Goal: Task Accomplishment & Management: Complete application form

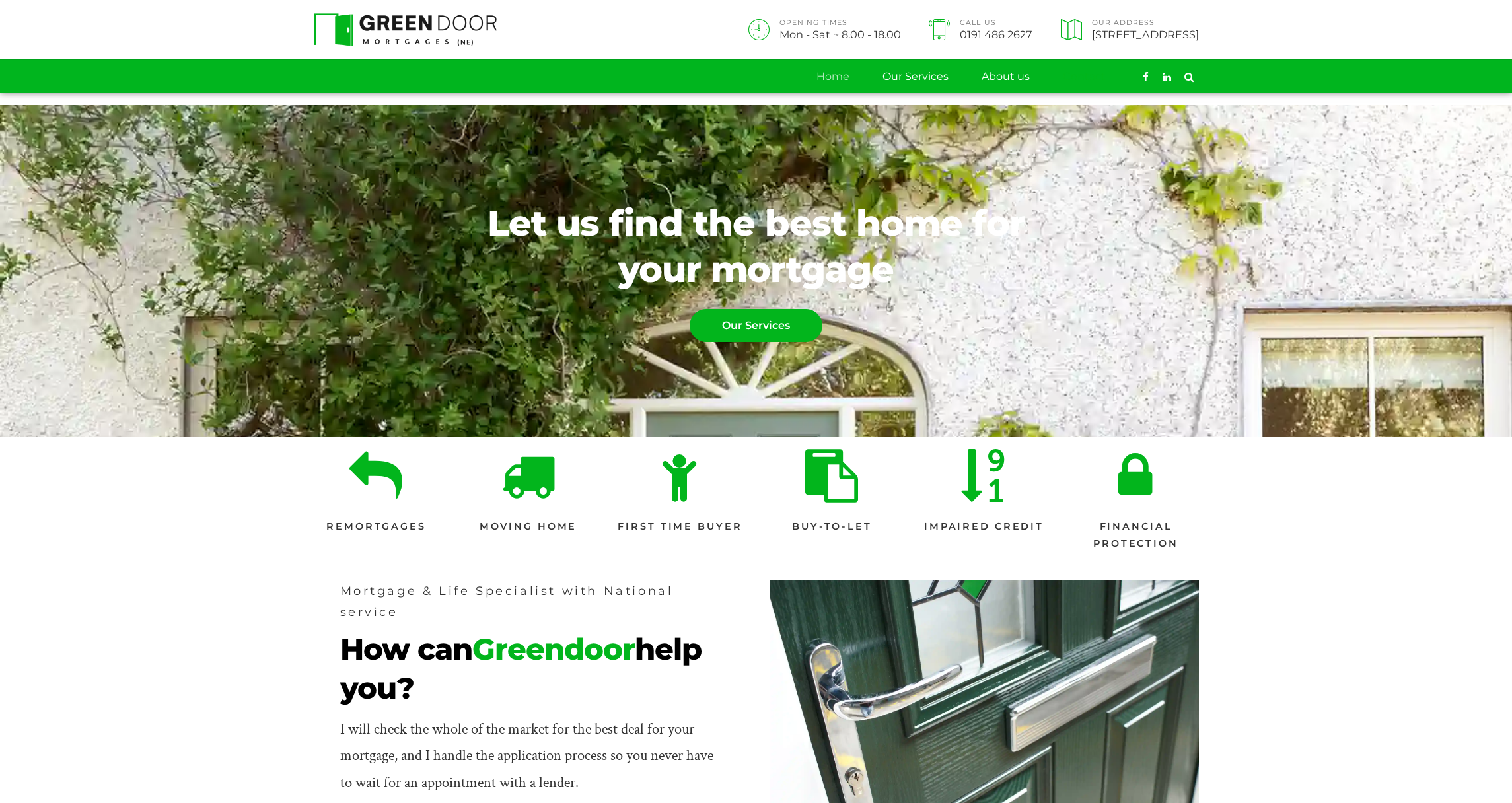
click at [1087, 73] on link "Contact" at bounding box center [1085, 77] width 43 height 33
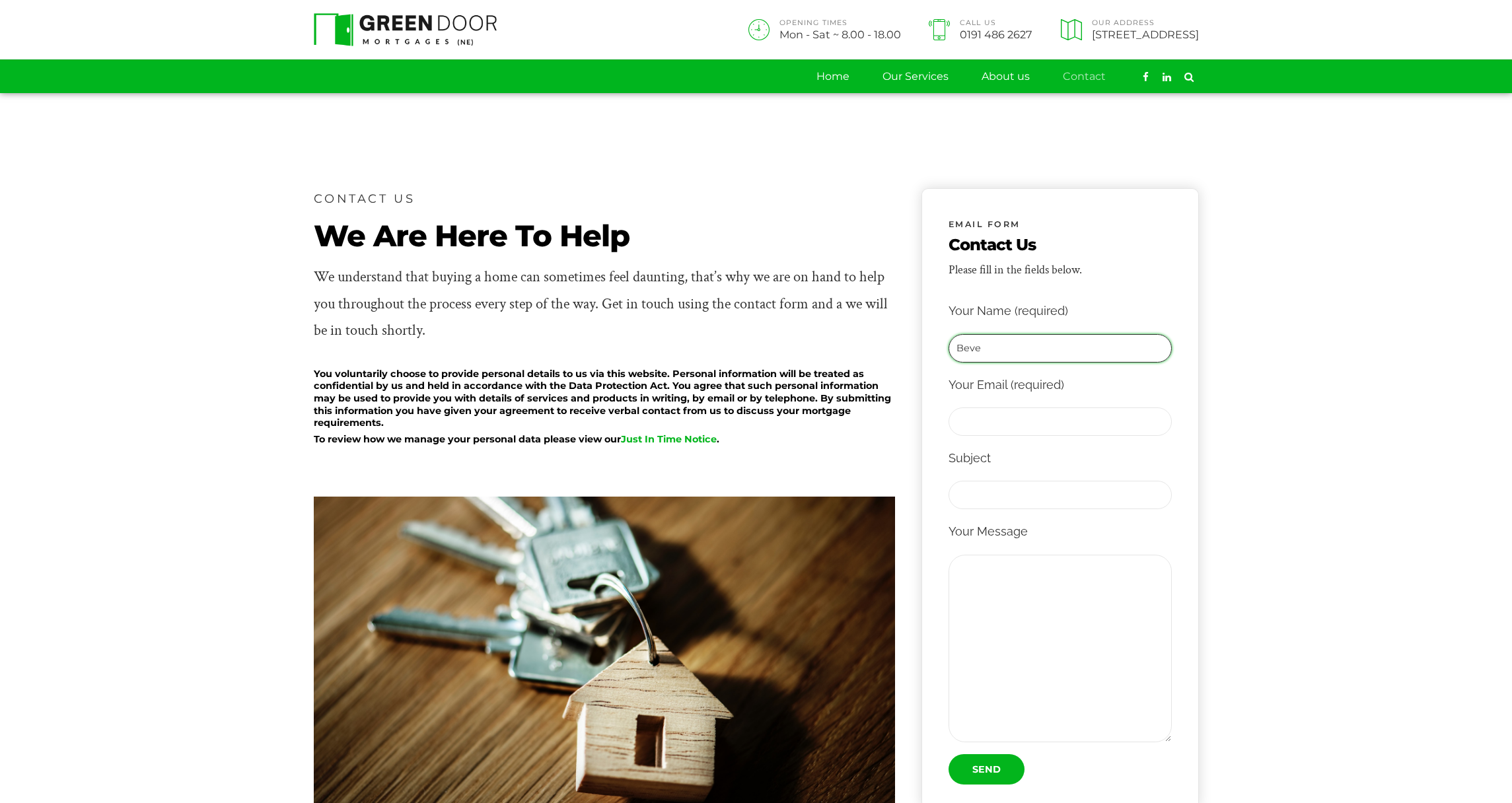
type input "Beve"
type input "beve@spoor.dk"
click at [968, 348] on input "Beve" at bounding box center [1060, 348] width 223 height 28
type input "Beeve"
click at [970, 423] on input "beve@spoor.dk" at bounding box center [1060, 422] width 223 height 28
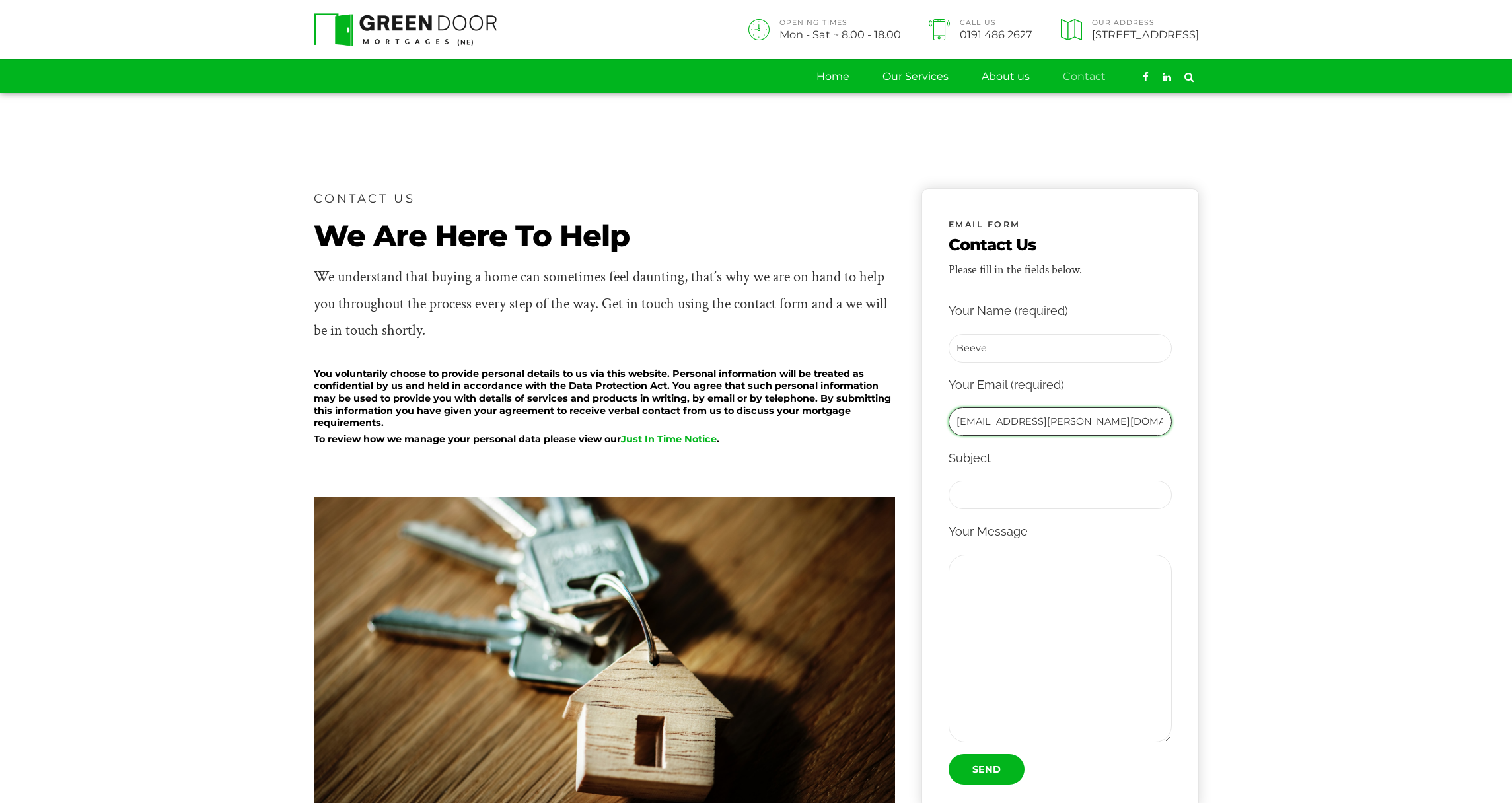
type input "beeve@spoor.dk"
click at [1006, 483] on input "Contact form" at bounding box center [1060, 494] width 223 height 28
type input "beeving"
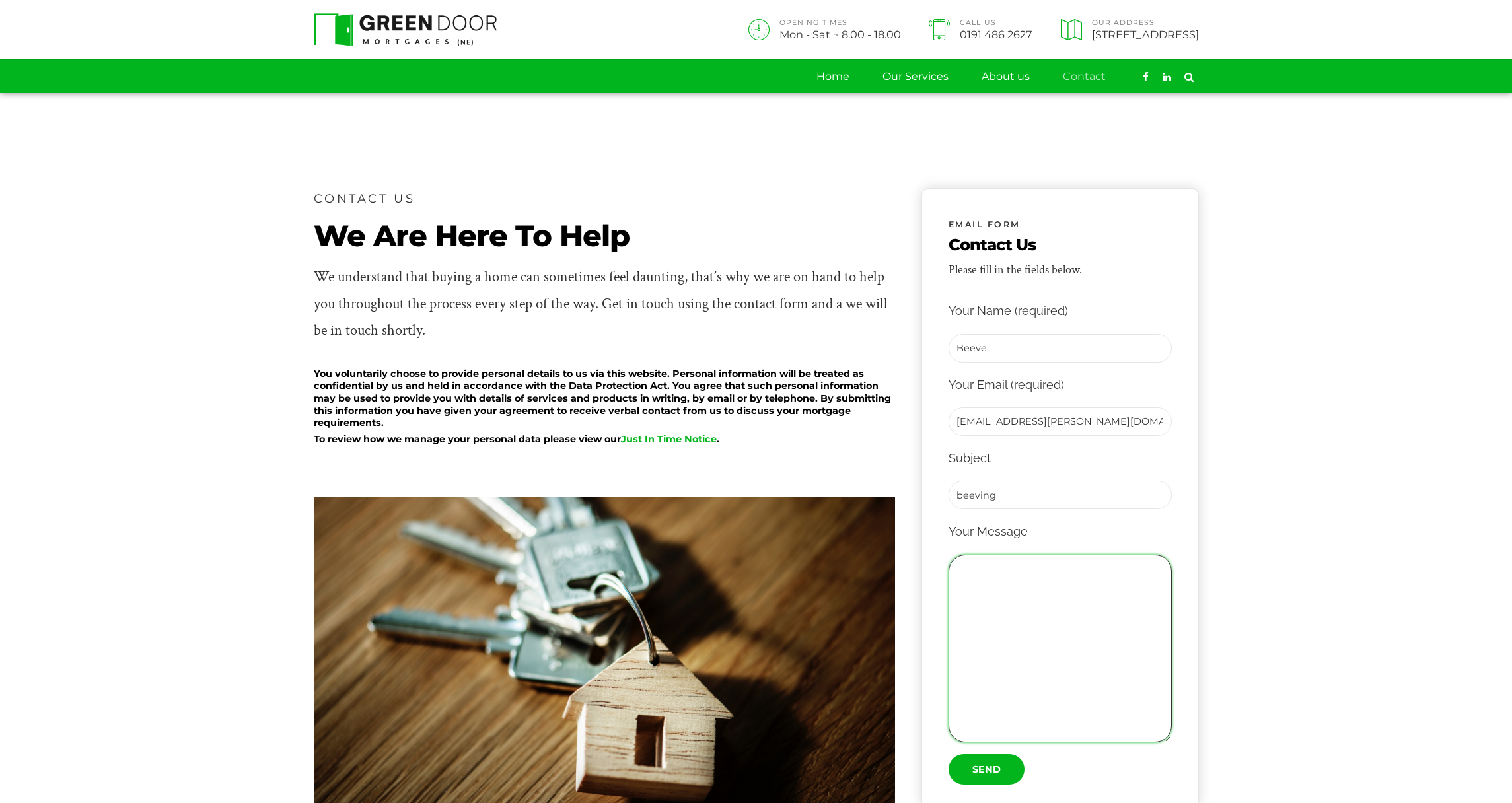
click at [1084, 585] on textarea "Contact form" at bounding box center [1060, 648] width 223 height 188
type textarea "v"
type textarea "beeved"
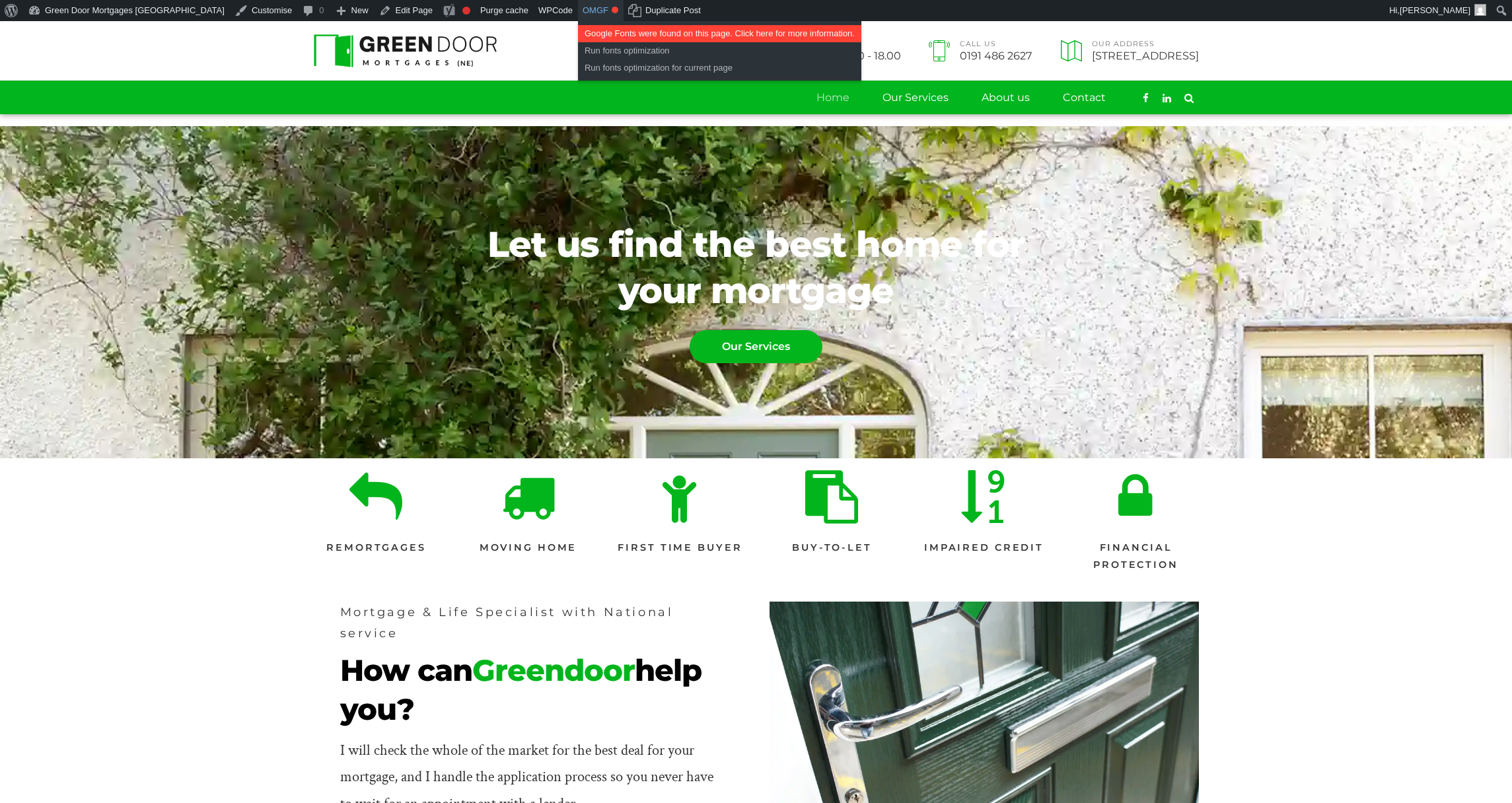
click at [578, 7] on link "OMGF" at bounding box center [601, 10] width 46 height 21
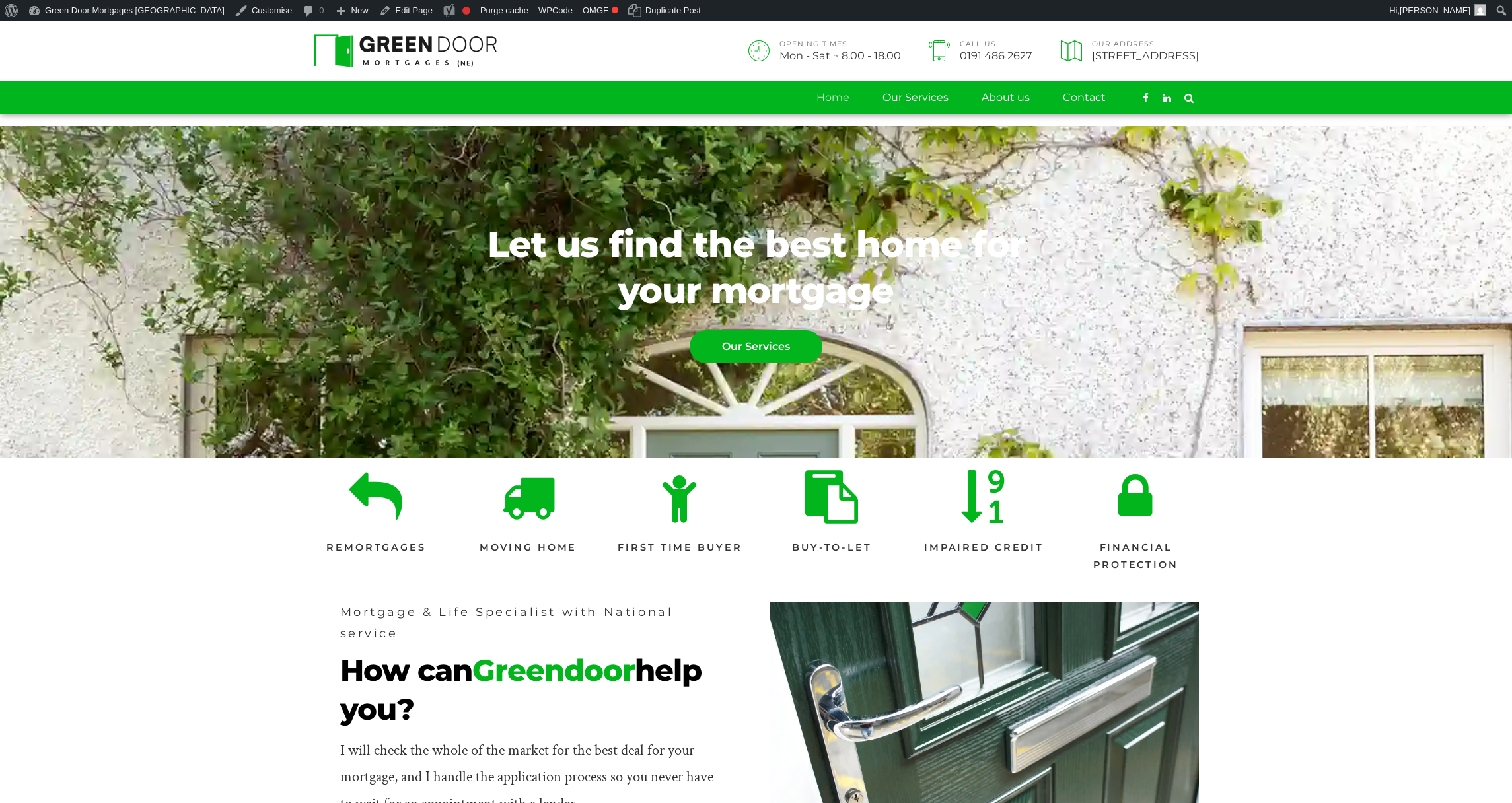
scroll to position [8, 0]
click at [1076, 102] on link "Contact" at bounding box center [1085, 98] width 43 height 33
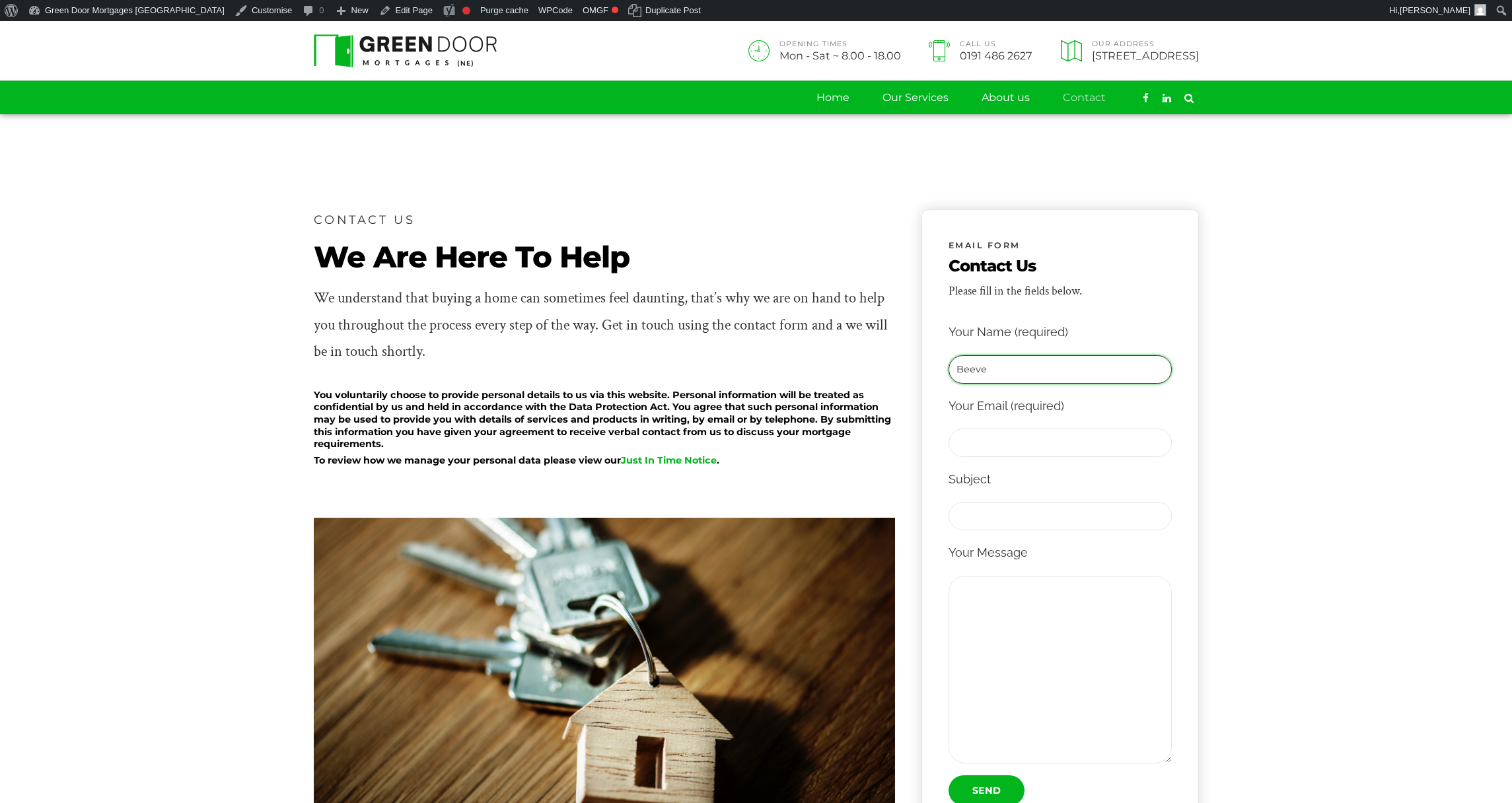
type input "Beeve"
type input "s"
type input "v"
type input "[EMAIL_ADDRESS][PERSON_NAME][DOMAIN_NAME]"
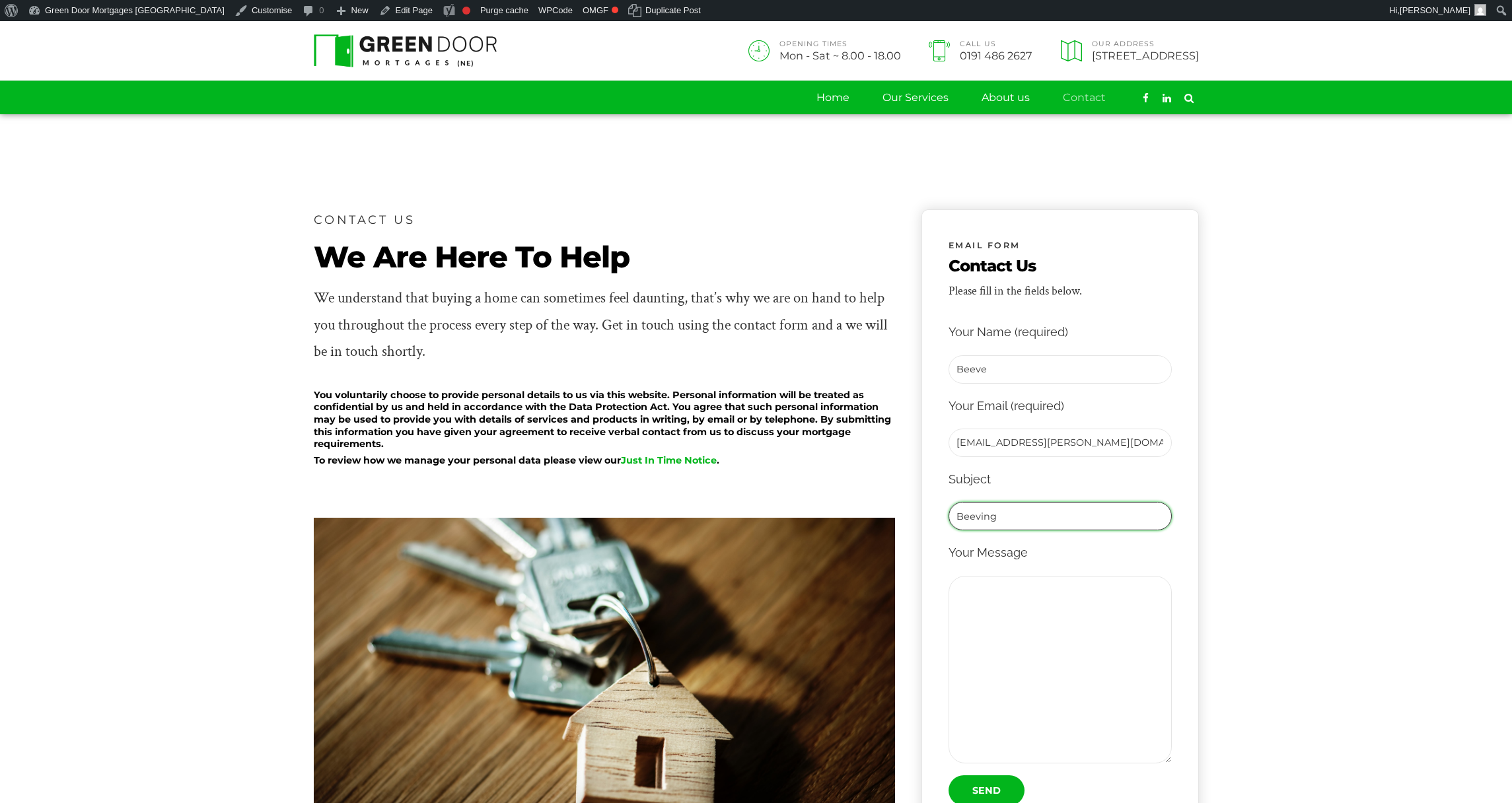
type input "Beeving"
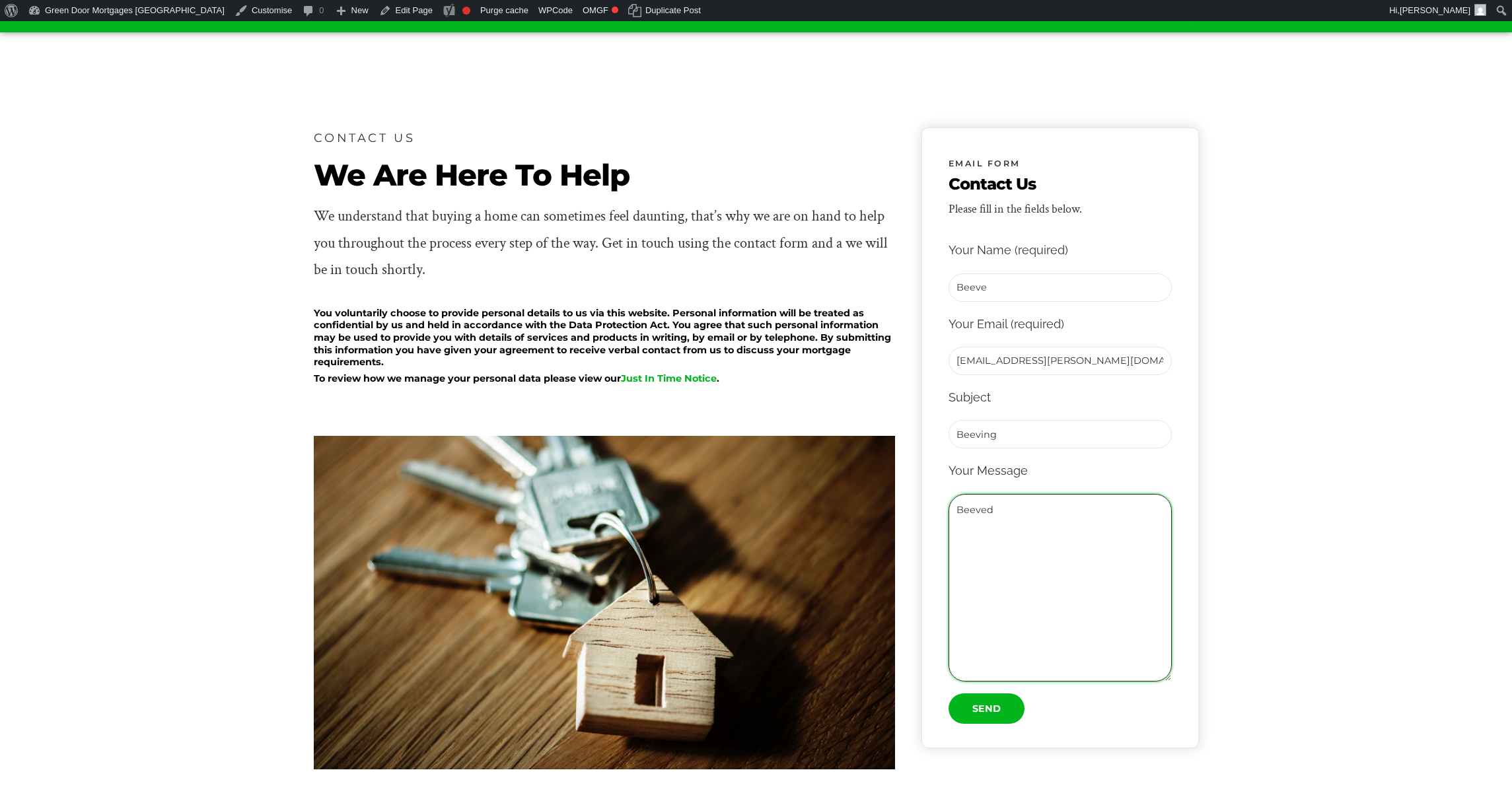
scroll to position [91, 0]
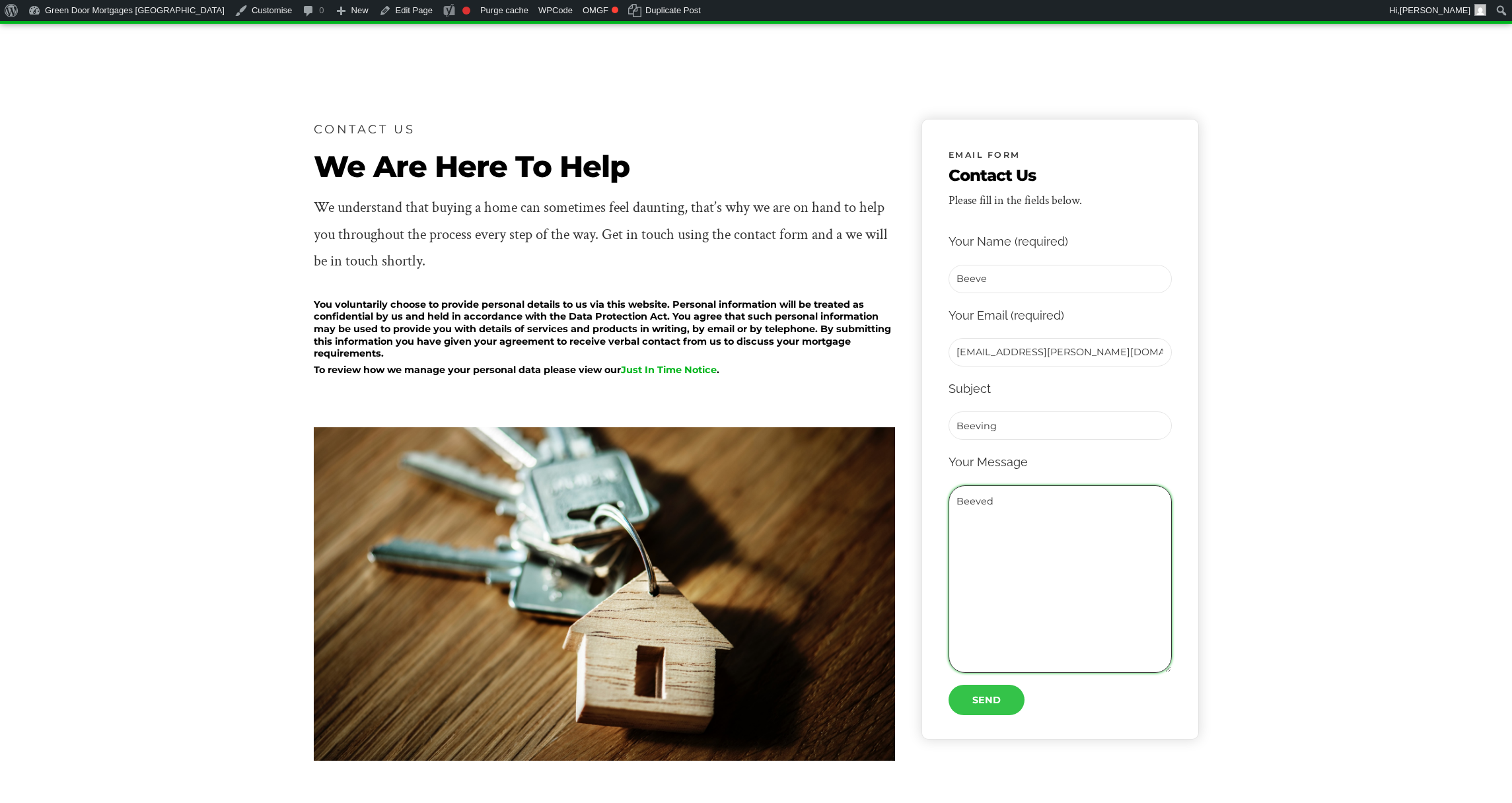
type textarea "Beeved"
click at [995, 694] on input "Send" at bounding box center [987, 700] width 76 height 30
click at [989, 701] on input "Send" at bounding box center [987, 700] width 76 height 30
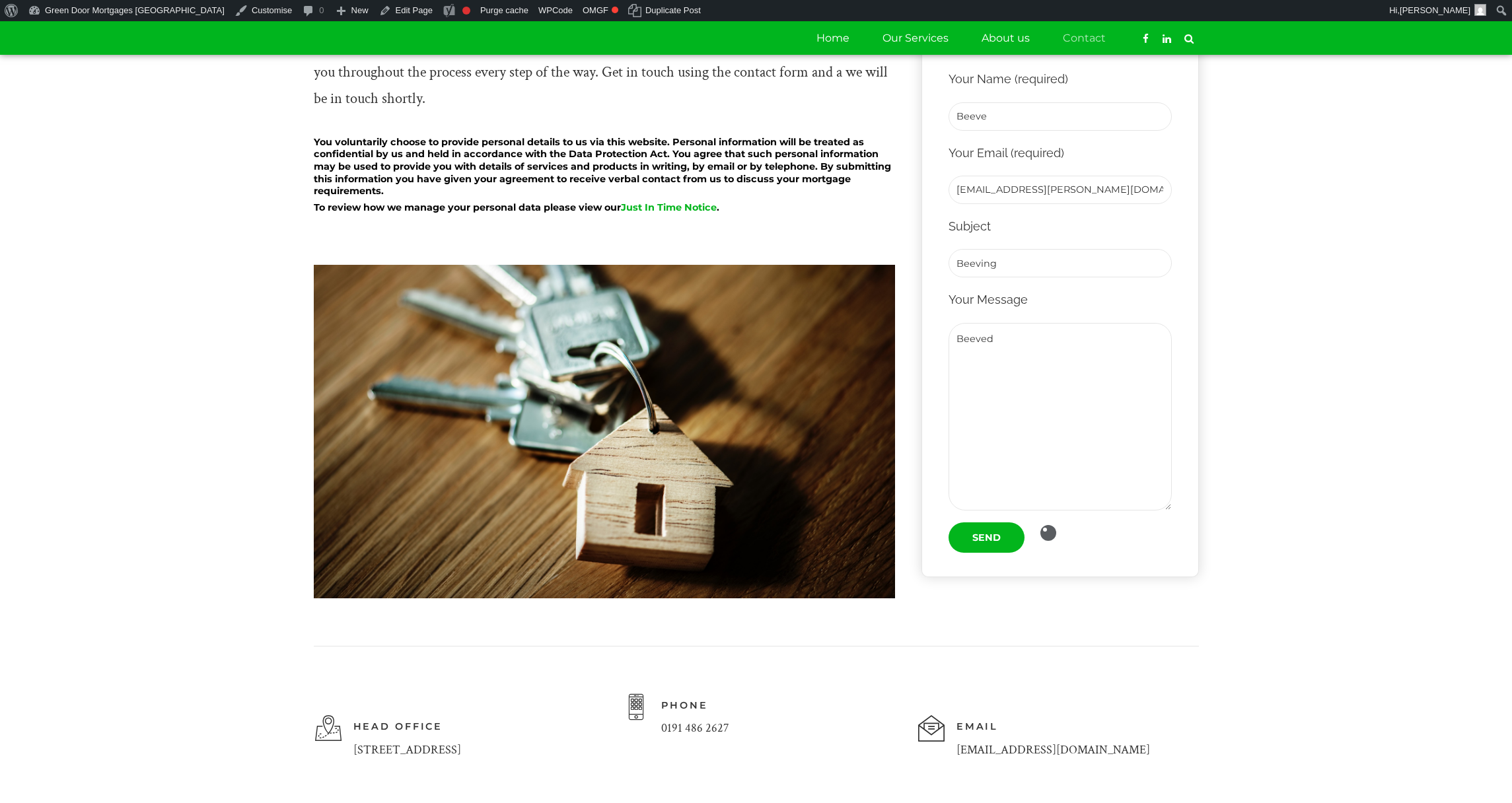
scroll to position [31, 0]
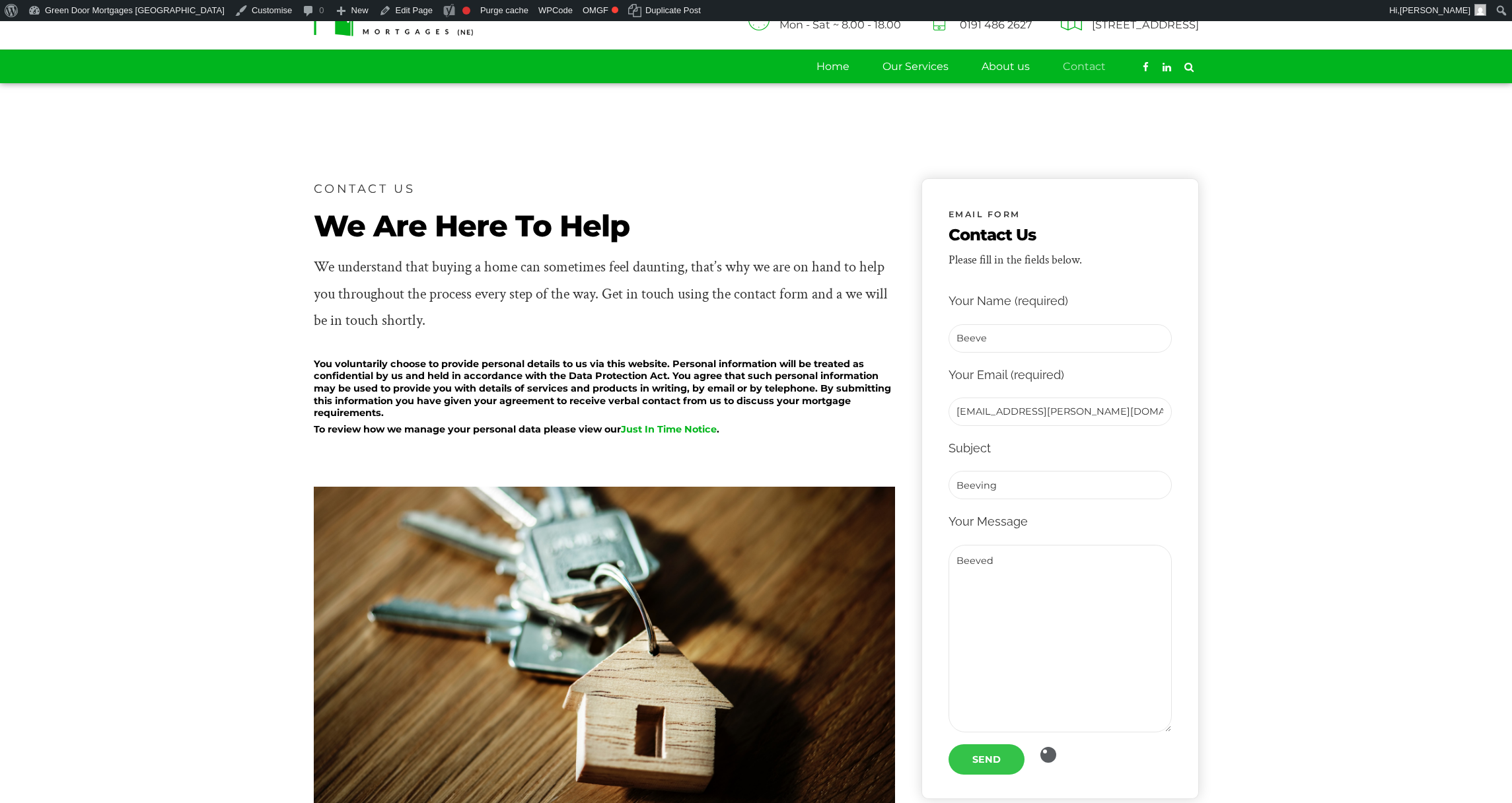
click at [1002, 760] on input "Send" at bounding box center [987, 759] width 76 height 30
click at [1049, 750] on span "Contact form" at bounding box center [1048, 755] width 16 height 16
click at [1013, 761] on input "Send" at bounding box center [987, 759] width 76 height 30
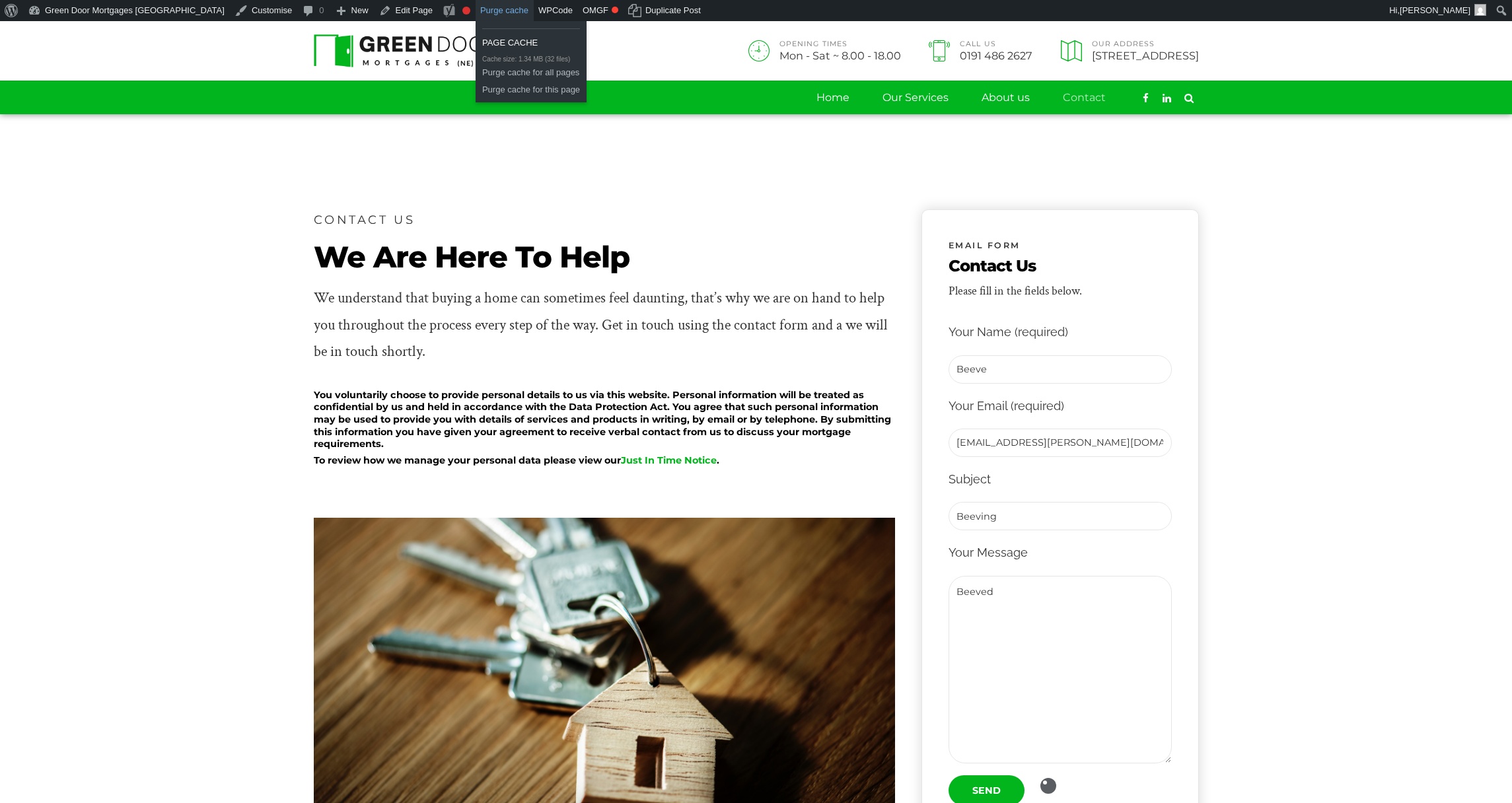
click at [476, 13] on link "Purge cache" at bounding box center [505, 10] width 58 height 21
click at [476, 75] on link "Purge cache for all pages" at bounding box center [531, 73] width 111 height 17
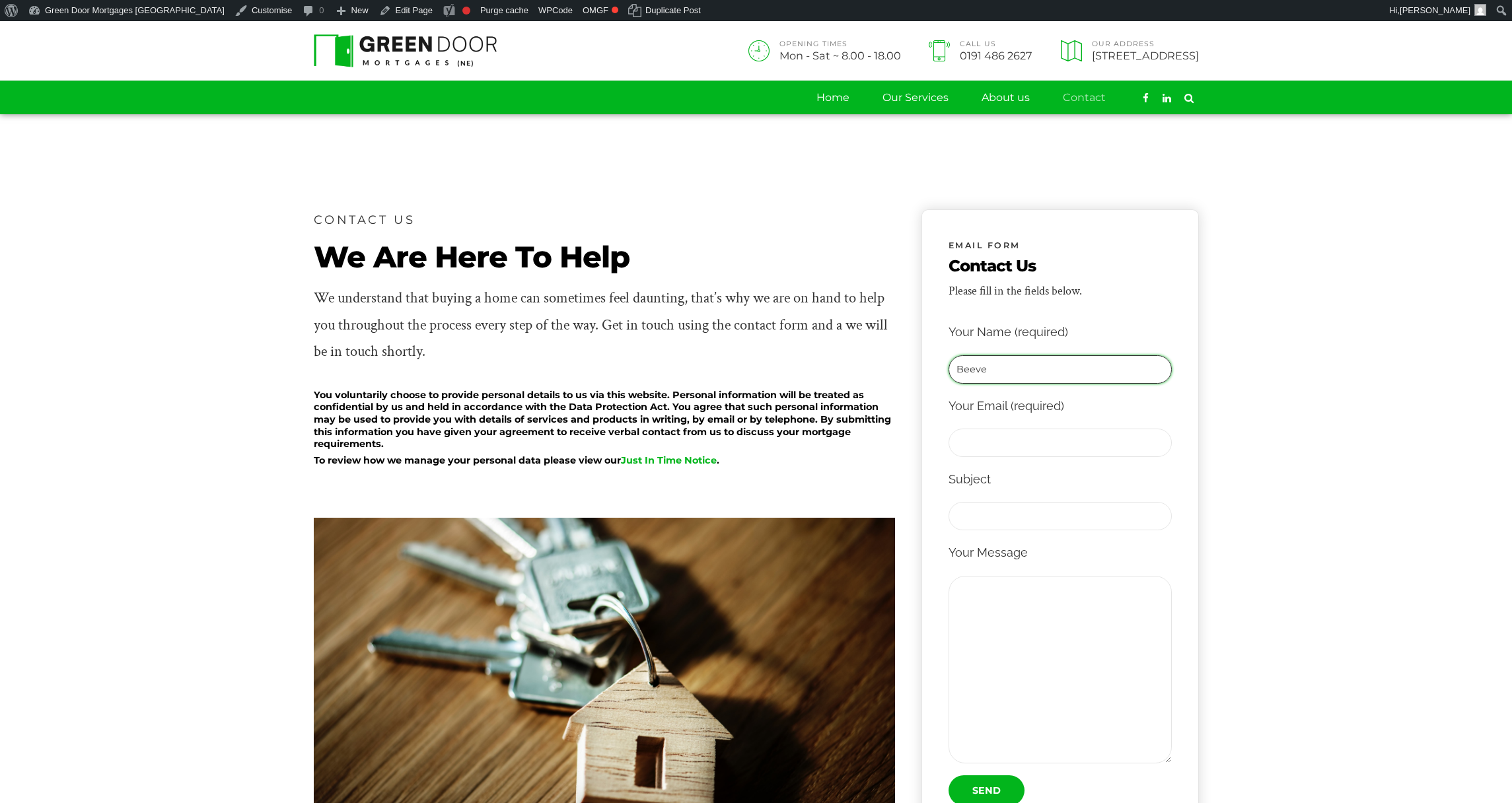
type input "Beeve"
type input "[EMAIL_ADDRESS][PERSON_NAME][DOMAIN_NAME]"
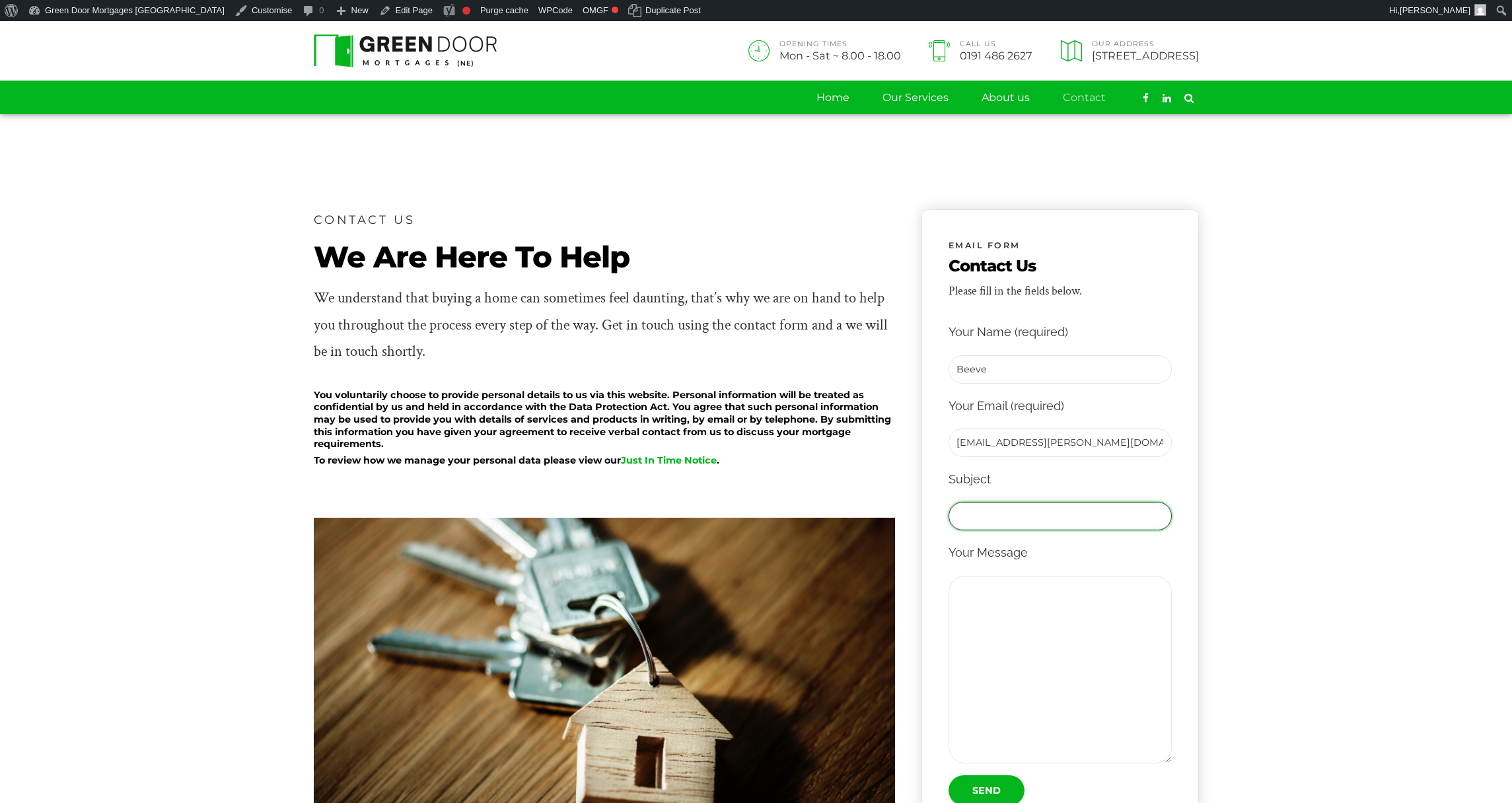
click at [1065, 511] on input "Contact form" at bounding box center [1060, 516] width 223 height 28
type input "Beeving"
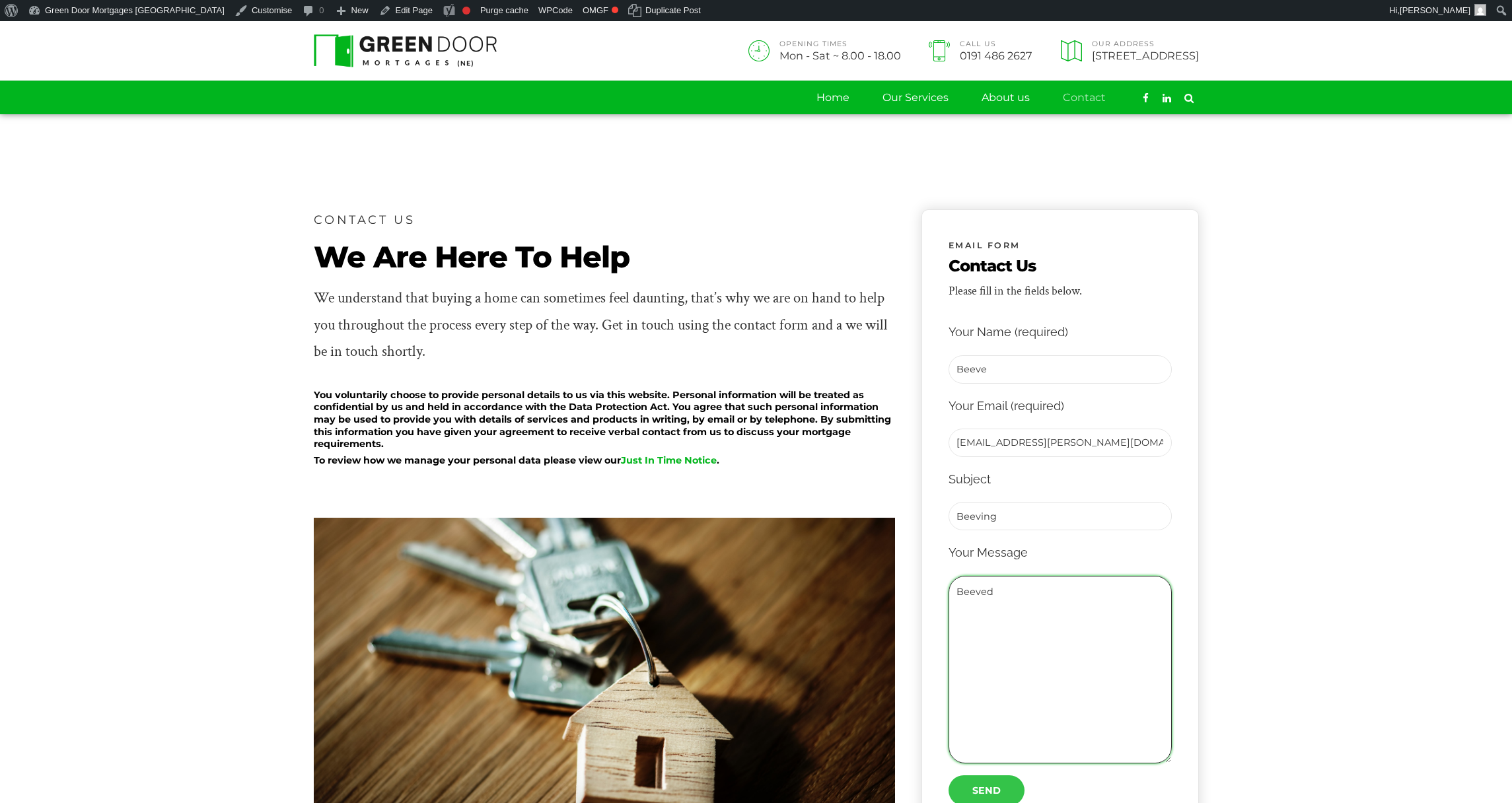
type textarea "Beeved"
click at [982, 801] on input "Send" at bounding box center [987, 791] width 76 height 30
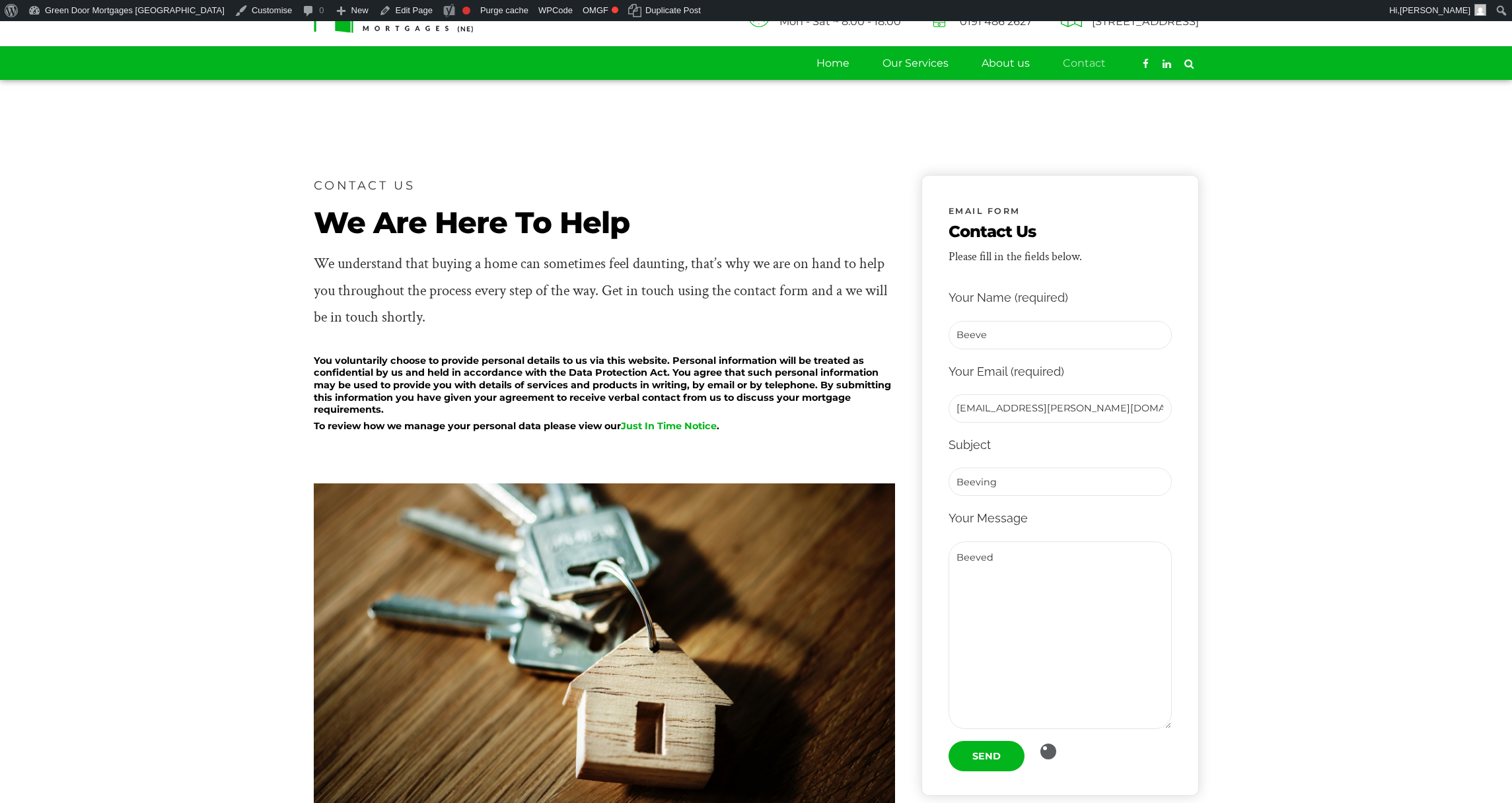
scroll to position [43, 0]
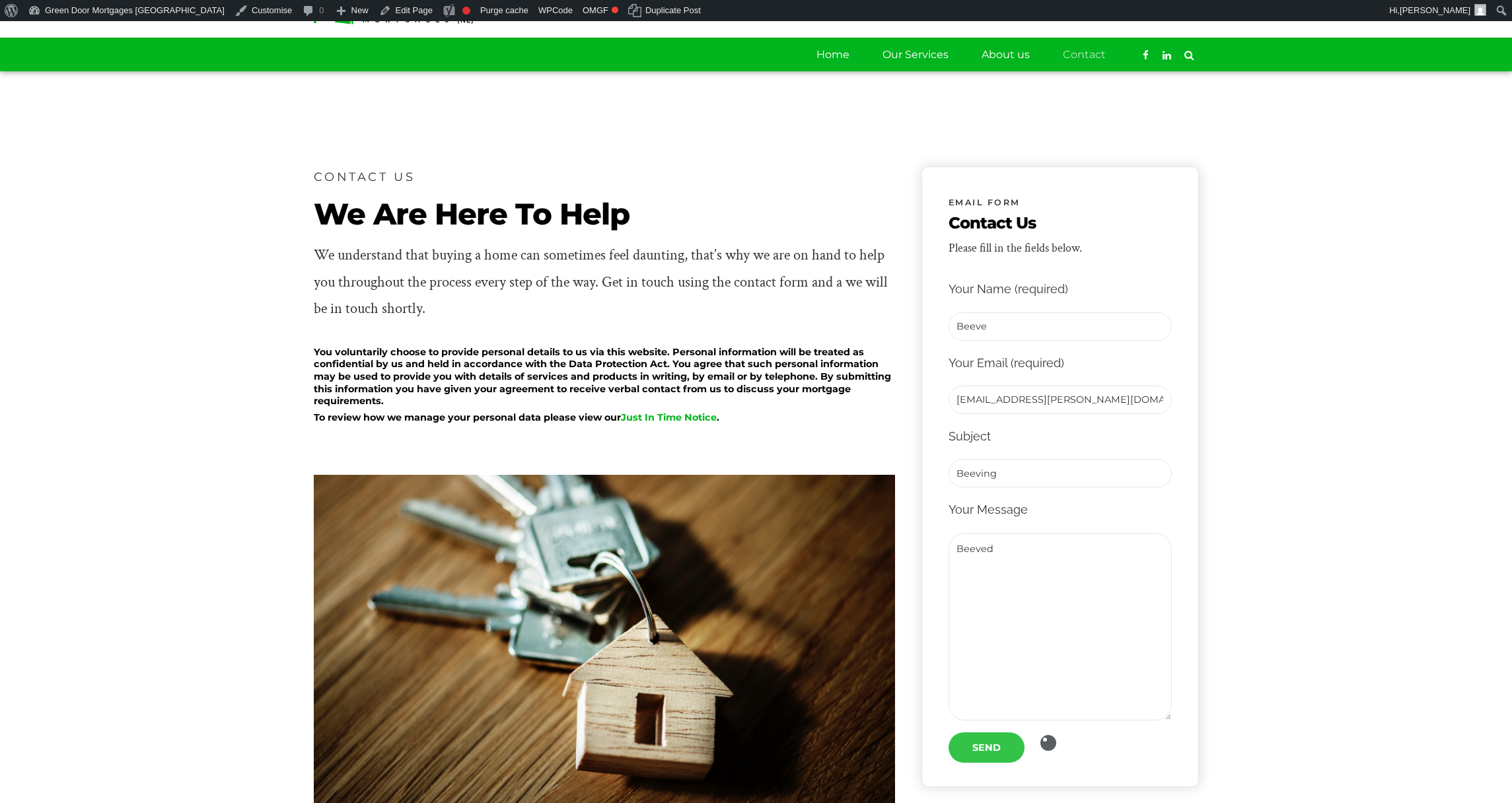
click at [979, 739] on input "Send" at bounding box center [987, 748] width 76 height 30
click at [982, 748] on input "Send" at bounding box center [987, 748] width 76 height 30
type input "Beeve"
type input "[EMAIL_ADDRESS][PERSON_NAME][DOMAIN_NAME]"
type input "beeve"
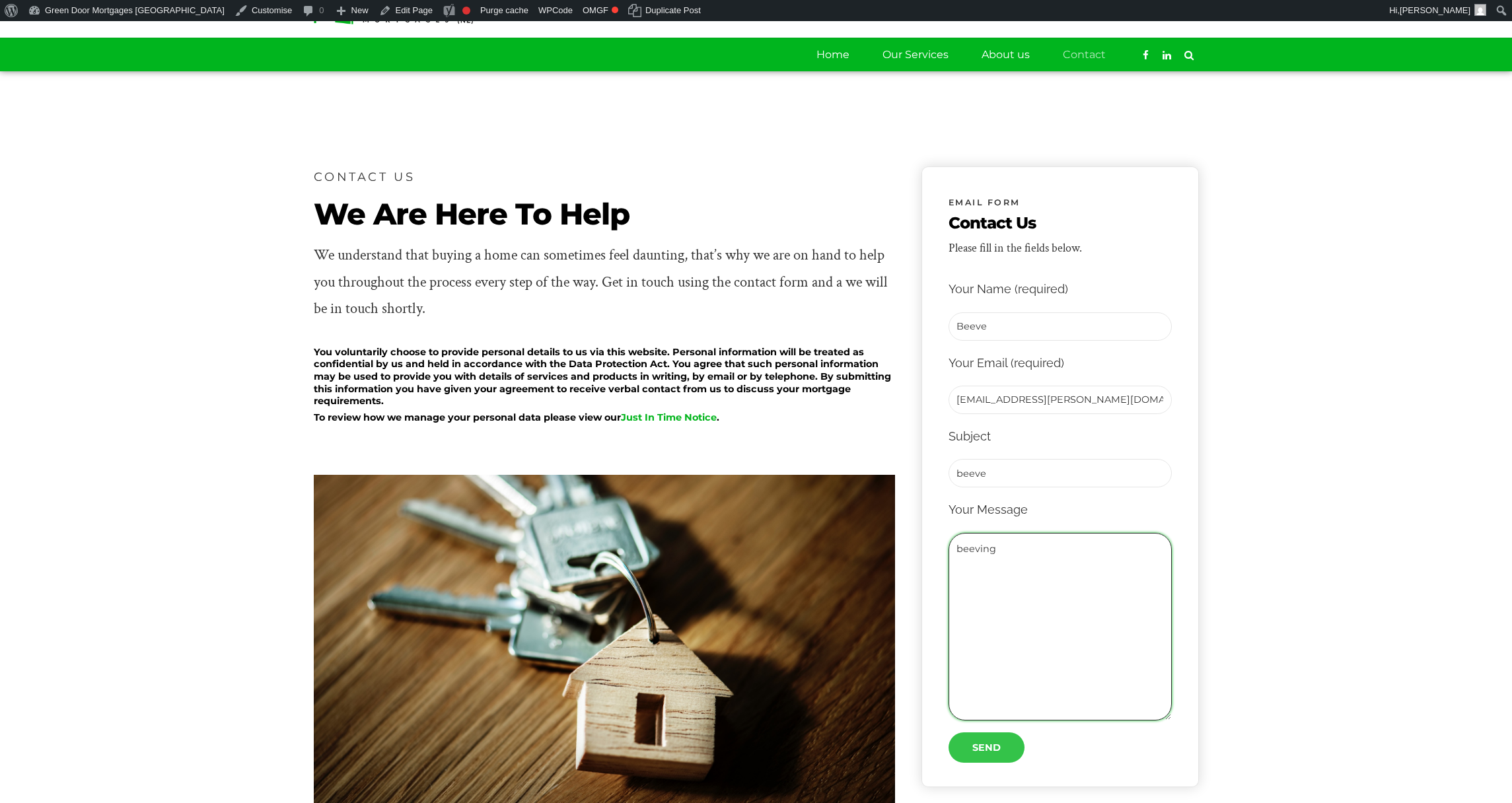
type textarea "beeving"
click at [979, 739] on input "Send" at bounding box center [987, 748] width 76 height 30
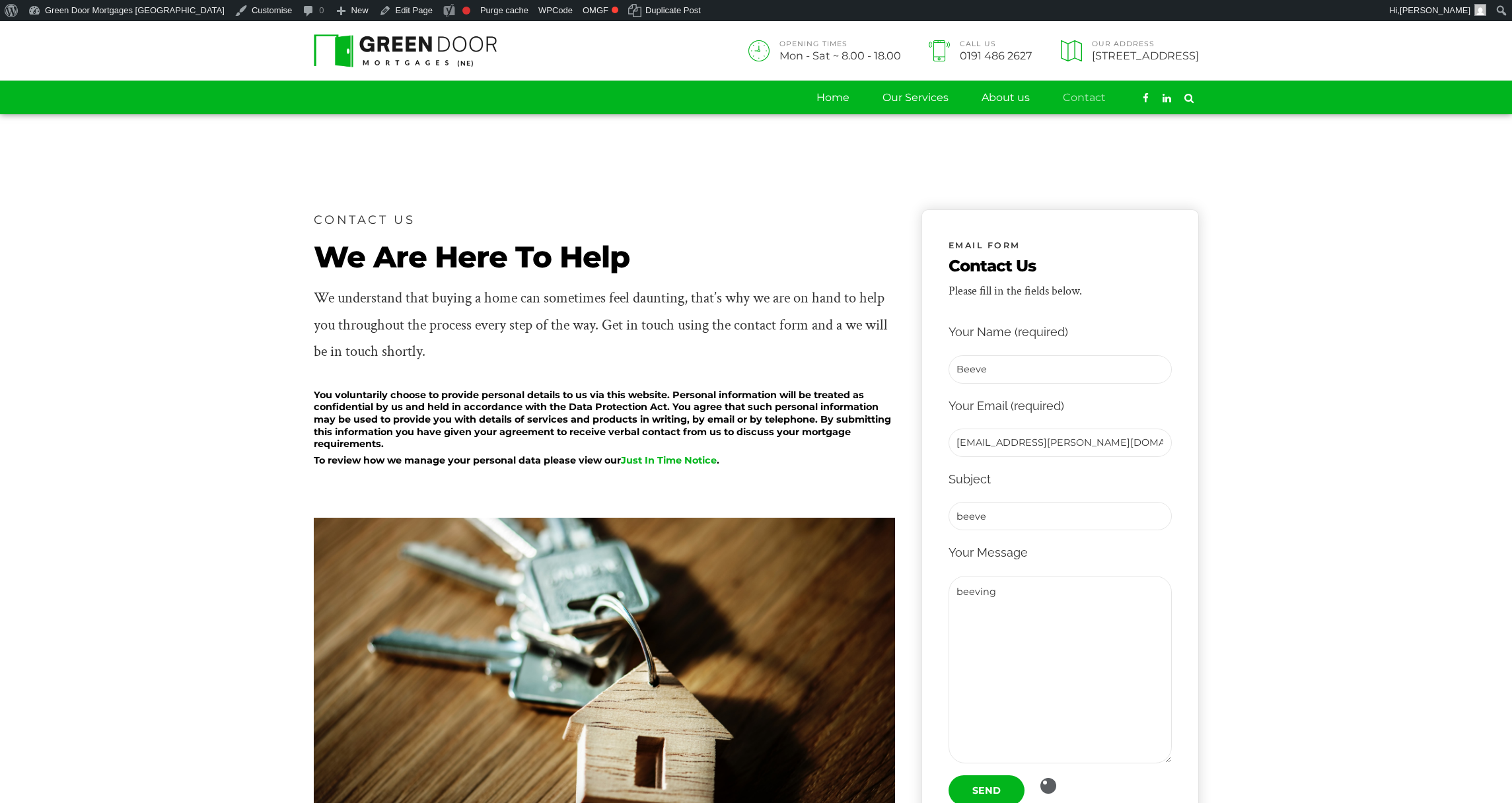
click at [1048, 282] on div "Please fill in the fields below." at bounding box center [1015, 291] width 134 height 21
click at [968, 787] on input "Send" at bounding box center [987, 791] width 76 height 30
click at [1006, 370] on input "Beeve" at bounding box center [1060, 369] width 223 height 28
click at [1082, 439] on input "[EMAIL_ADDRESS][PERSON_NAME][DOMAIN_NAME]" at bounding box center [1060, 442] width 223 height 28
click at [1074, 508] on input "beeve" at bounding box center [1060, 516] width 223 height 28
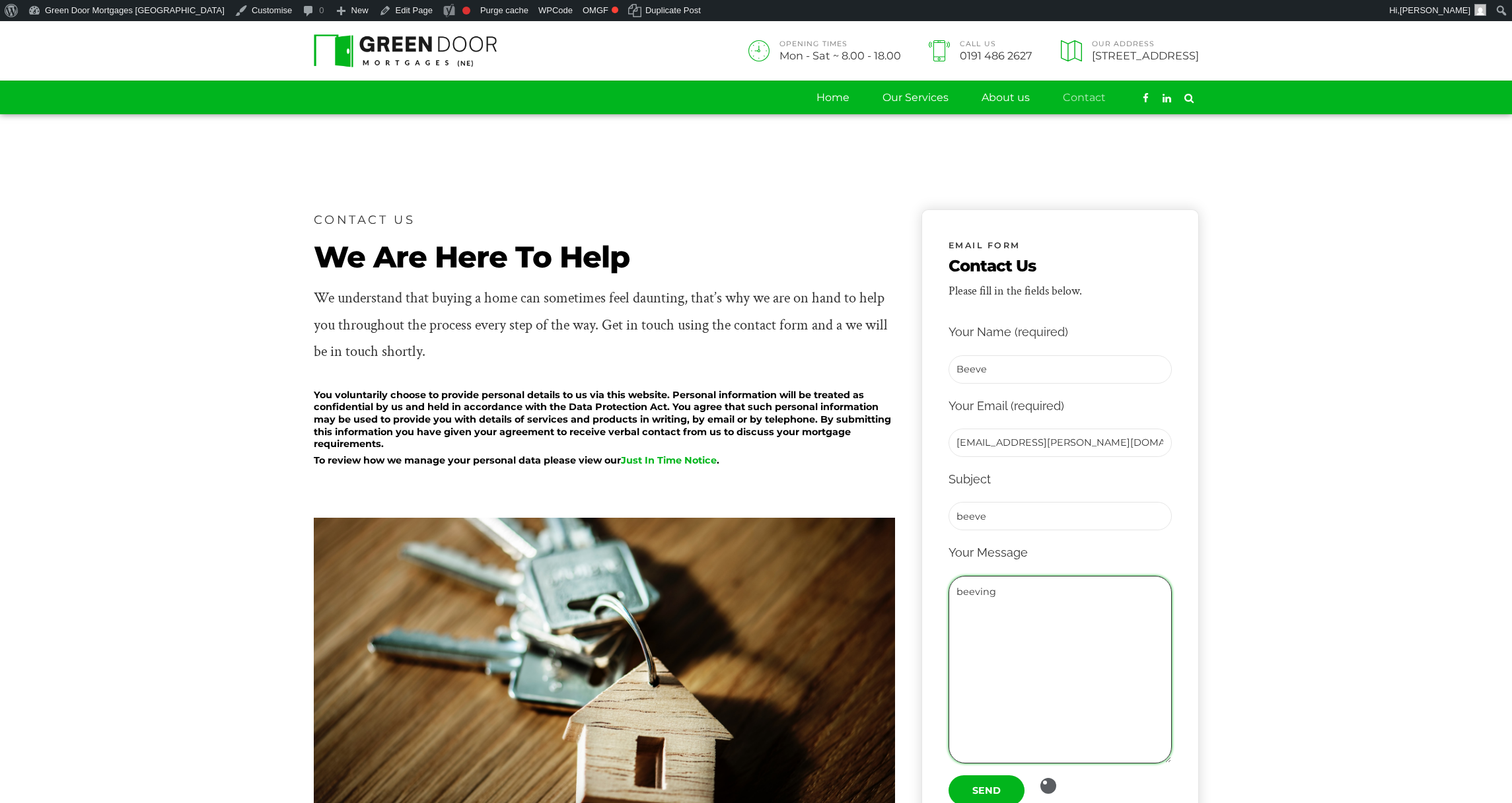
click at [1060, 588] on textarea "beeving" at bounding box center [1060, 669] width 223 height 188
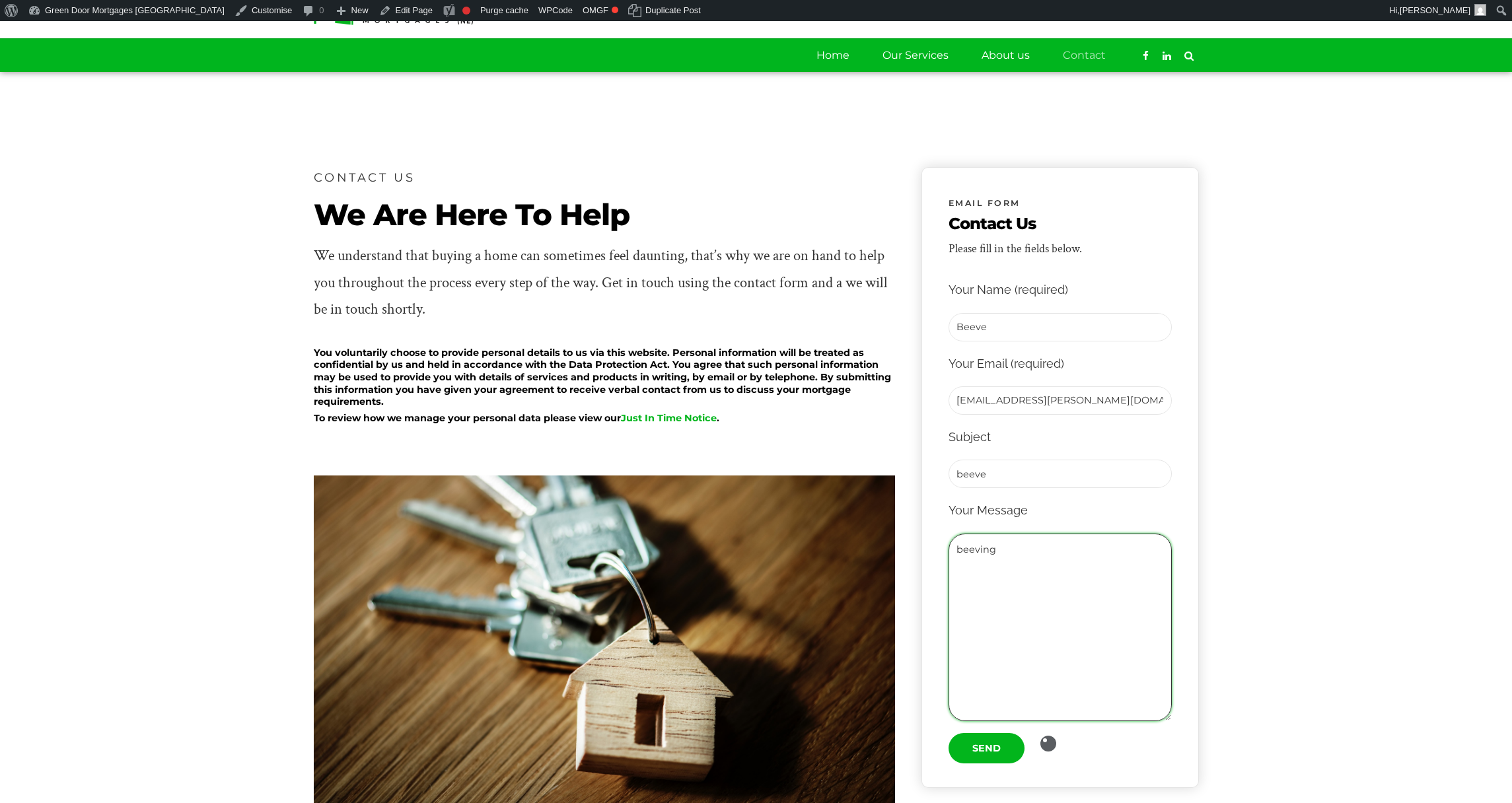
scroll to position [93, 0]
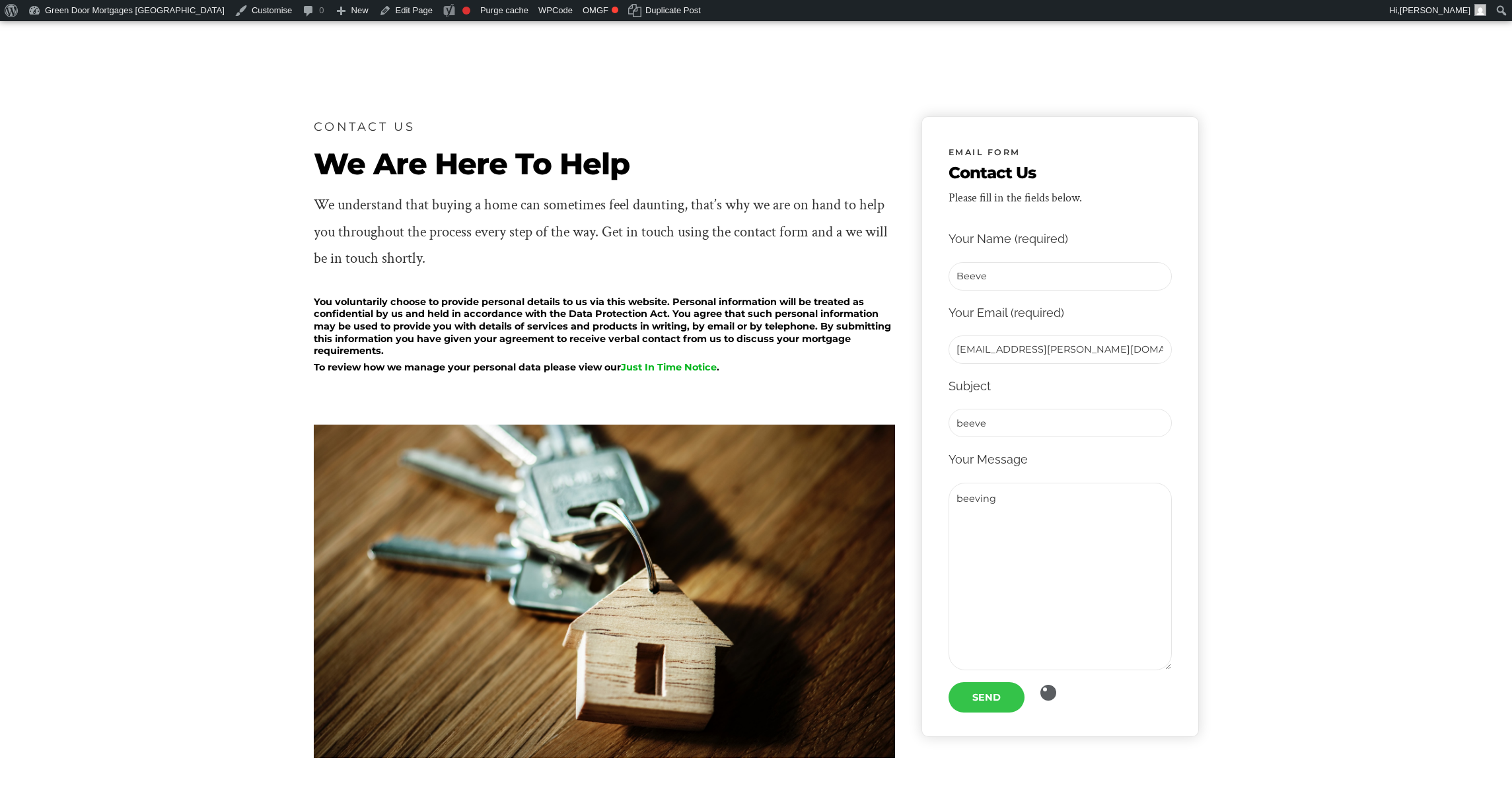
click at [999, 690] on input "Send" at bounding box center [987, 697] width 76 height 30
click at [1042, 685] on p "Send" at bounding box center [1060, 697] width 223 height 30
click at [1250, 45] on section "CONTACT US We Are Here To Help We understand that buying a home can sometimes f…" at bounding box center [756, 523] width 1512 height 1002
click at [975, 691] on input "Send" at bounding box center [987, 697] width 76 height 30
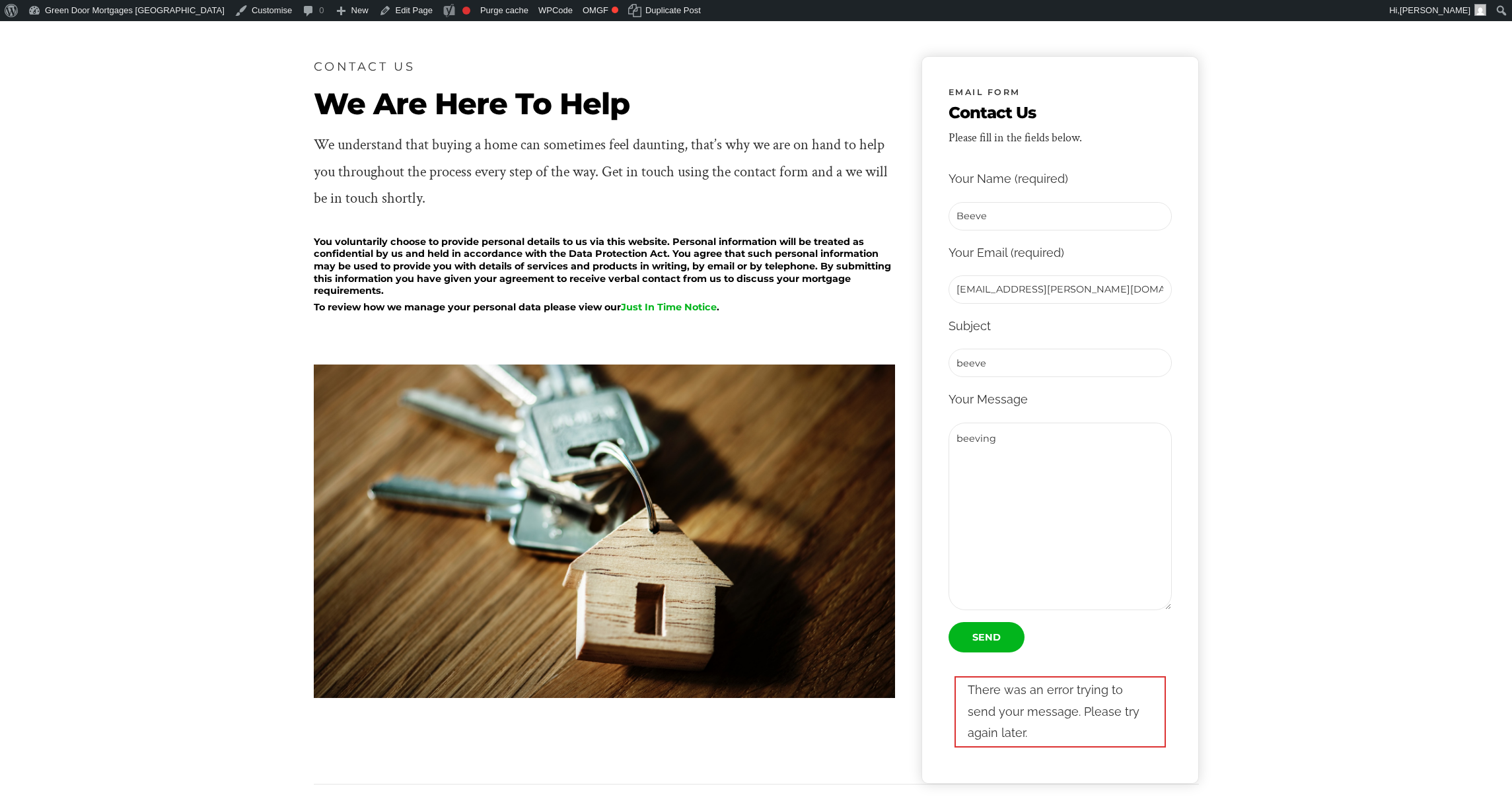
scroll to position [162, 0]
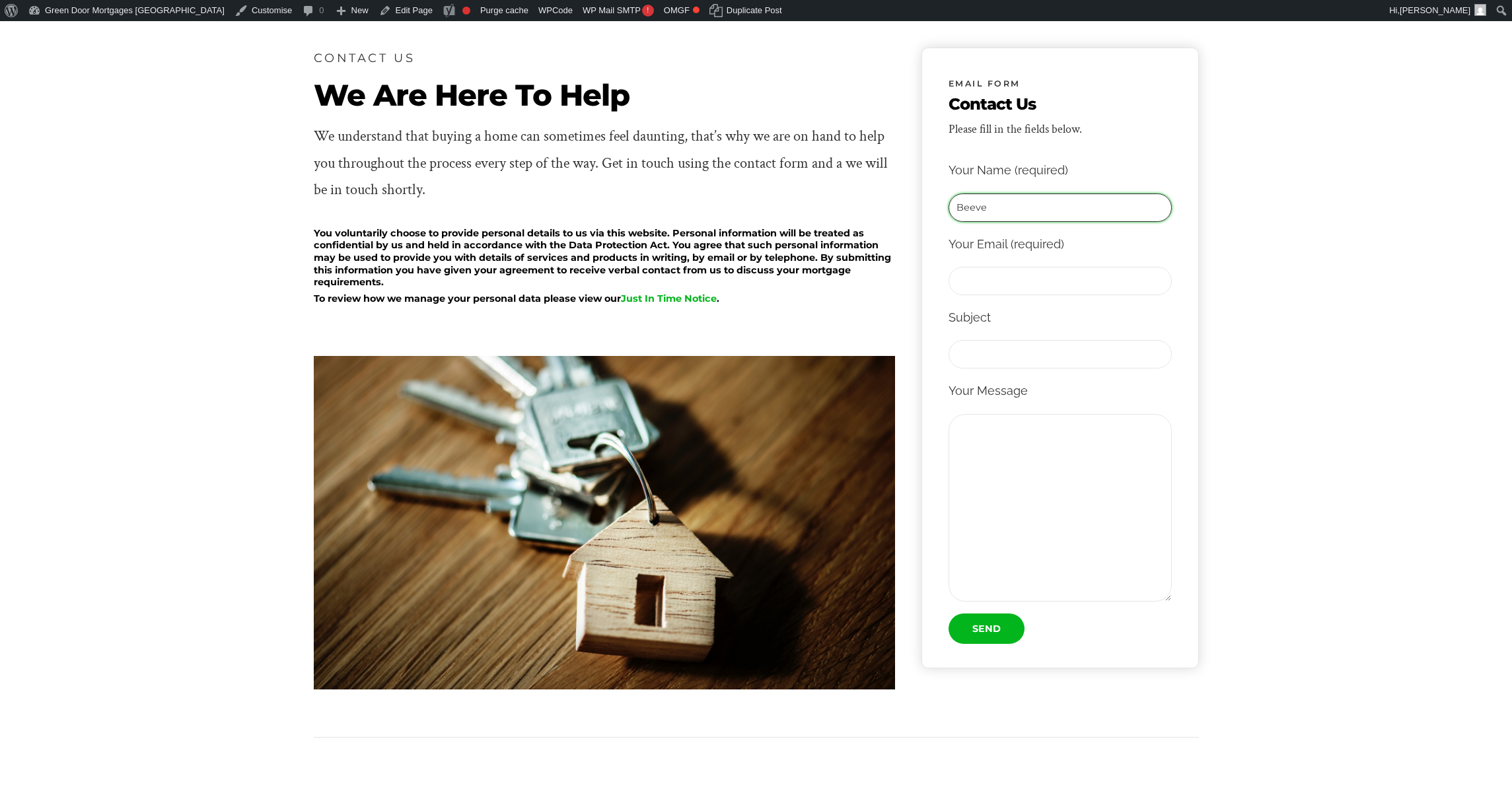
type input "Beeve"
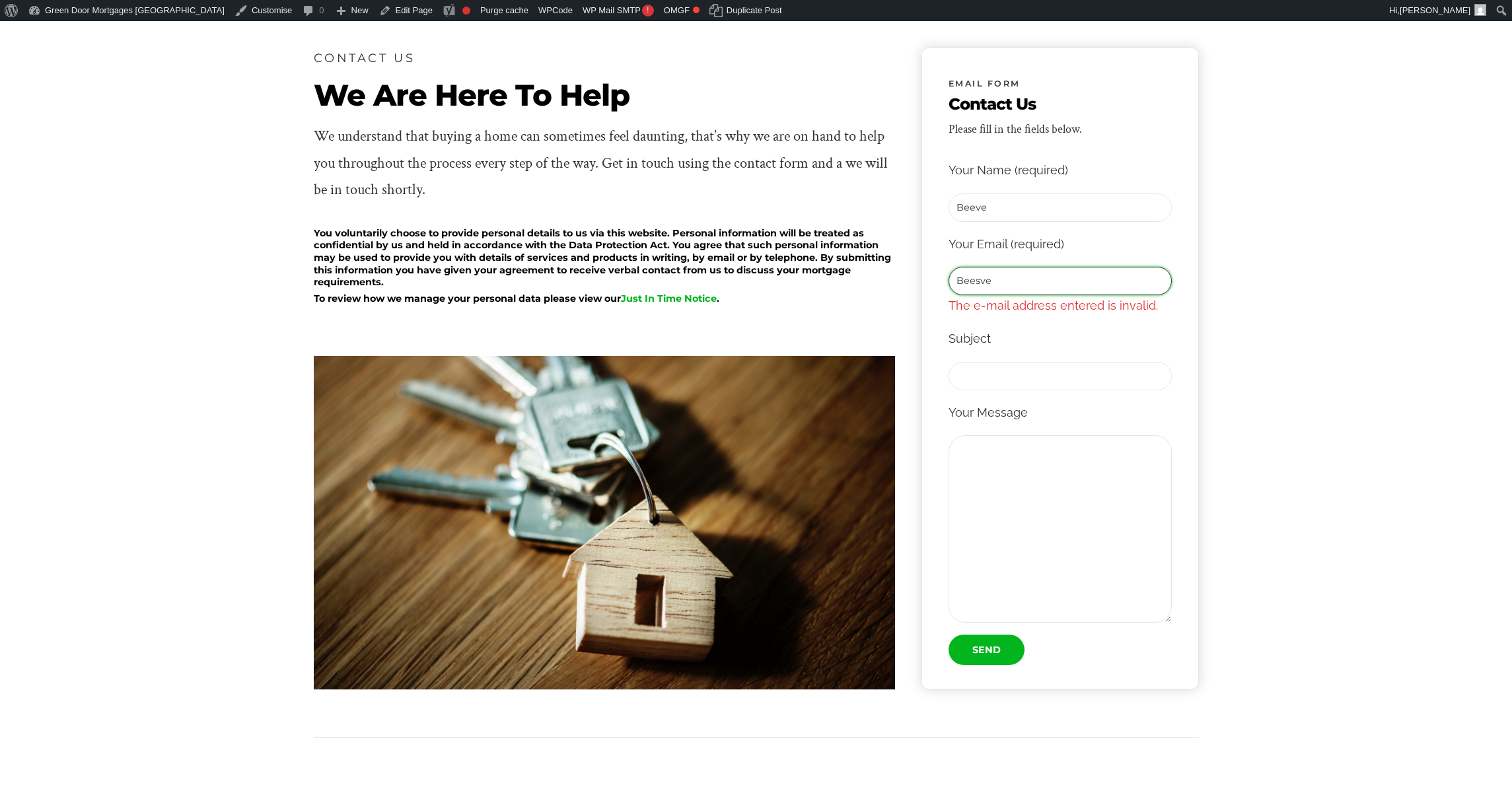
drag, startPoint x: 1030, startPoint y: 288, endPoint x: 1031, endPoint y: 279, distance: 9.1
click at [1030, 288] on input "Beesve" at bounding box center [1060, 280] width 223 height 28
click at [1031, 279] on input "Beesve" at bounding box center [1060, 280] width 223 height 28
click at [1031, 278] on input "Beesve" at bounding box center [1060, 280] width 223 height 28
type input "[EMAIL_ADDRESS][PERSON_NAME][DOMAIN_NAME]"
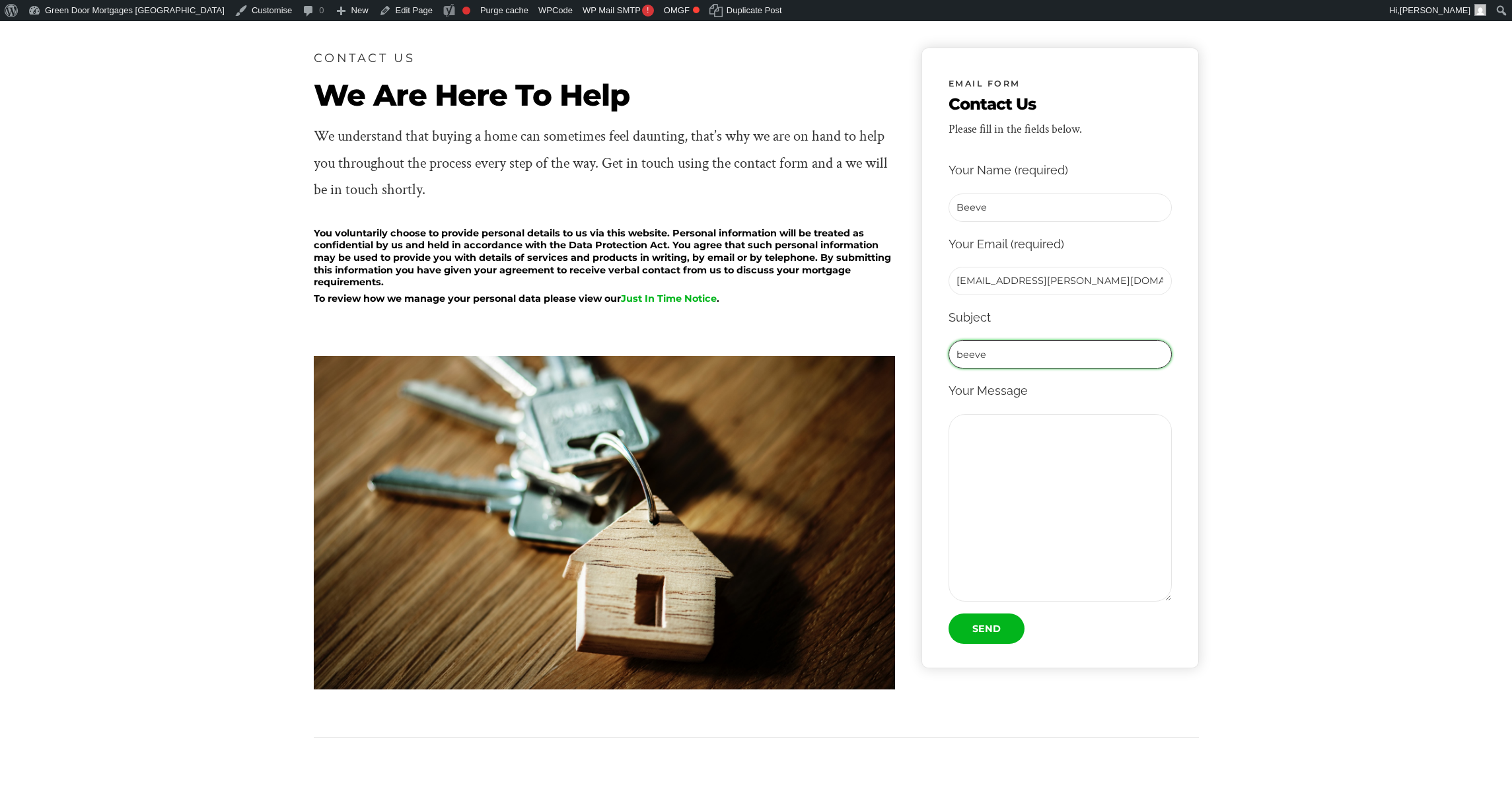
type input "beeve"
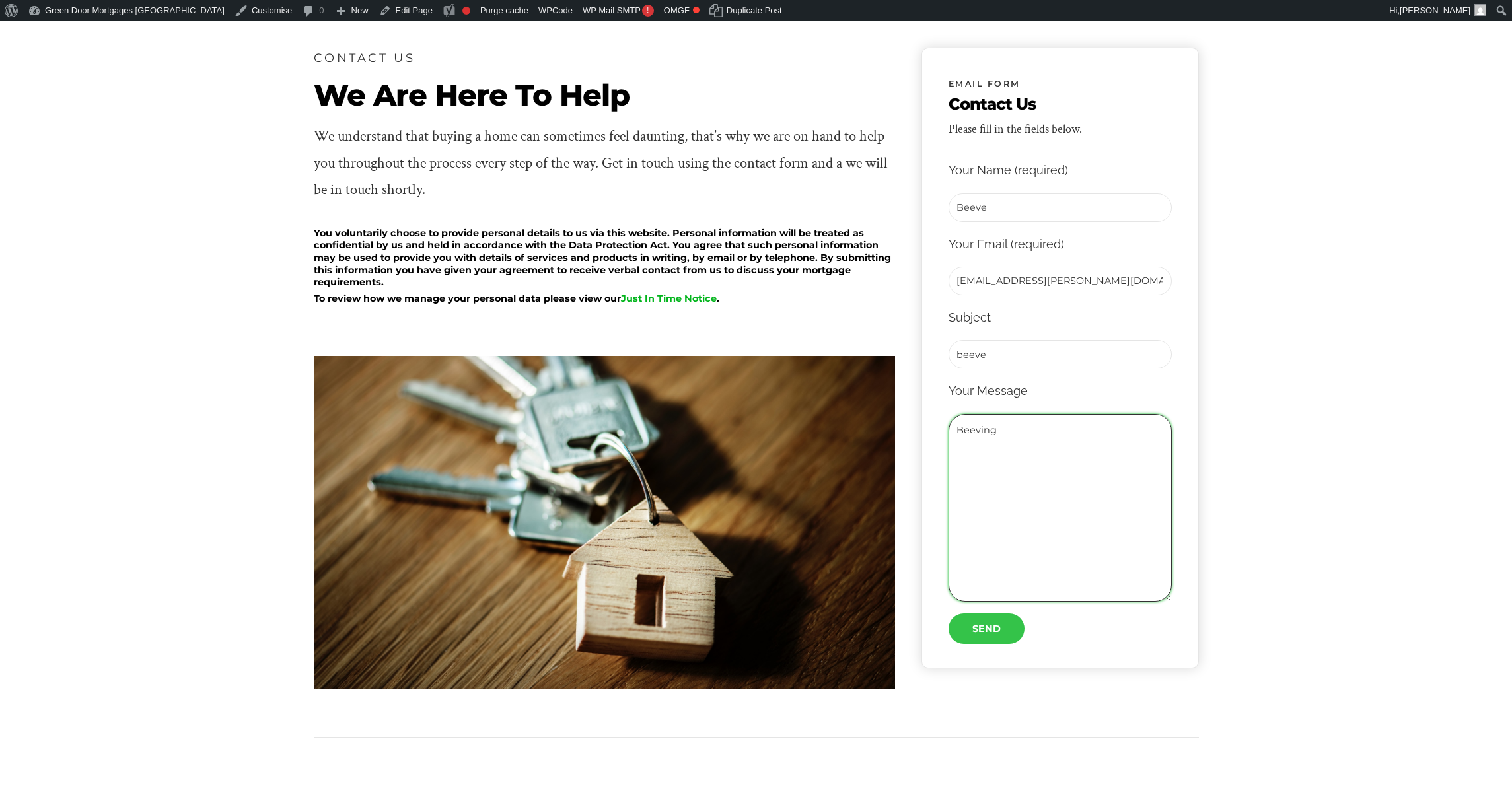
type textarea "Beeving"
click at [983, 622] on input "Send" at bounding box center [987, 629] width 76 height 30
